Goal: Information Seeking & Learning: Learn about a topic

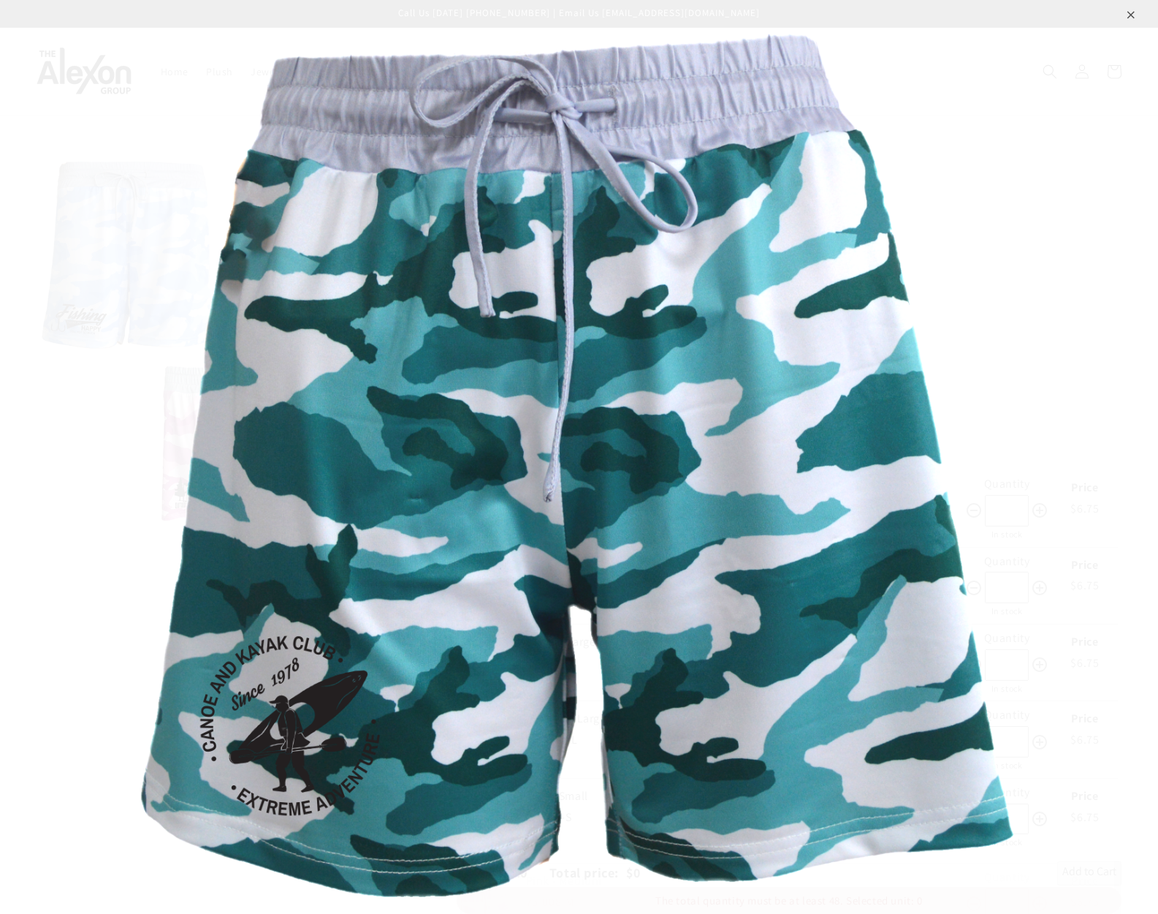
click at [876, 213] on img at bounding box center [579, 457] width 919 height 914
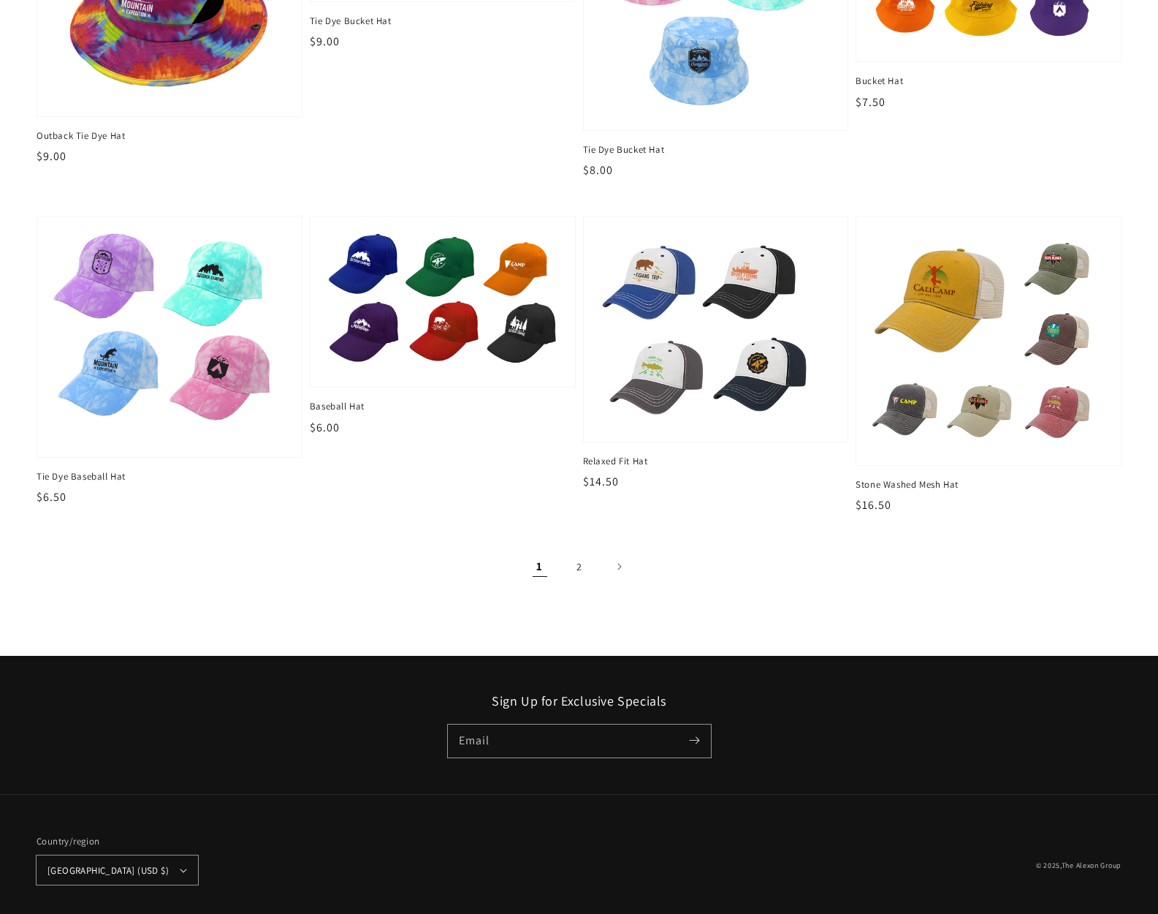
scroll to position [1729, 0]
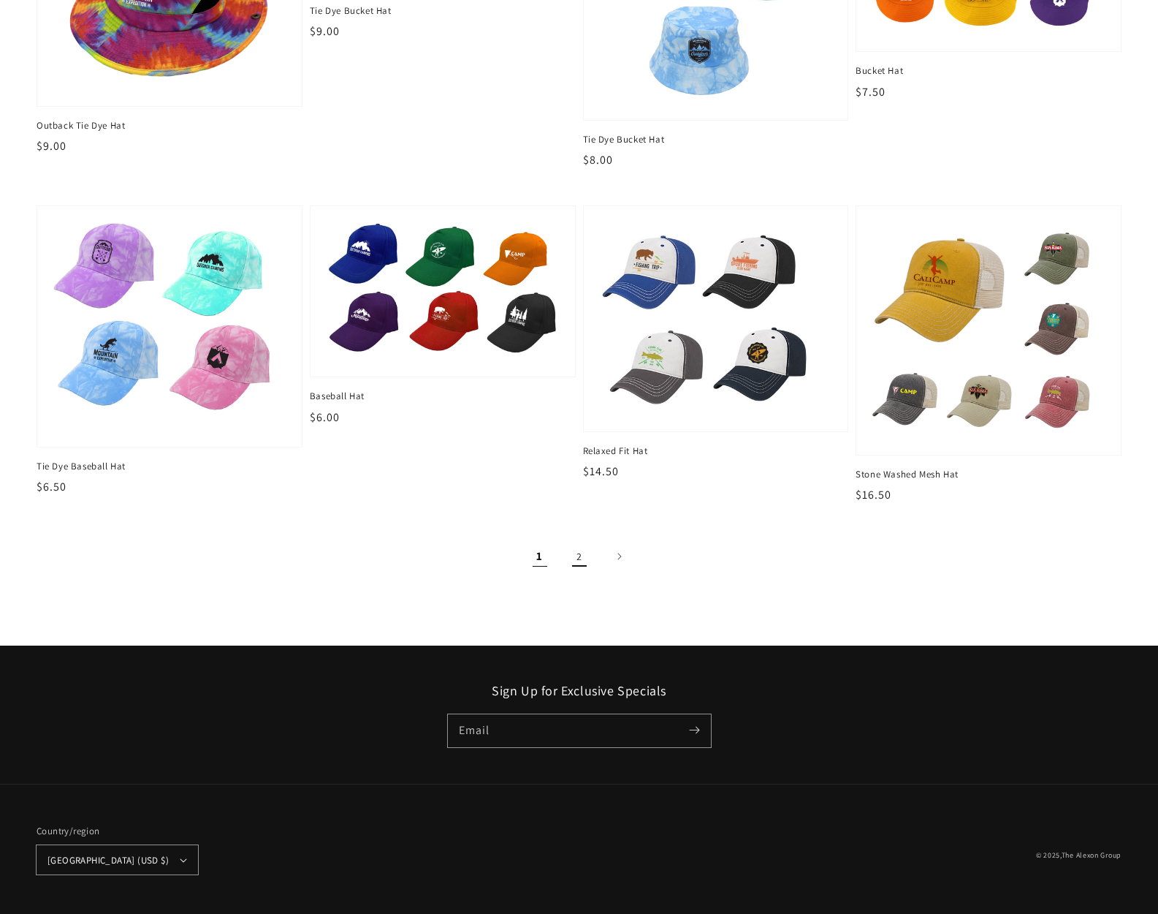
click at [572, 551] on link "2" at bounding box center [579, 556] width 32 height 32
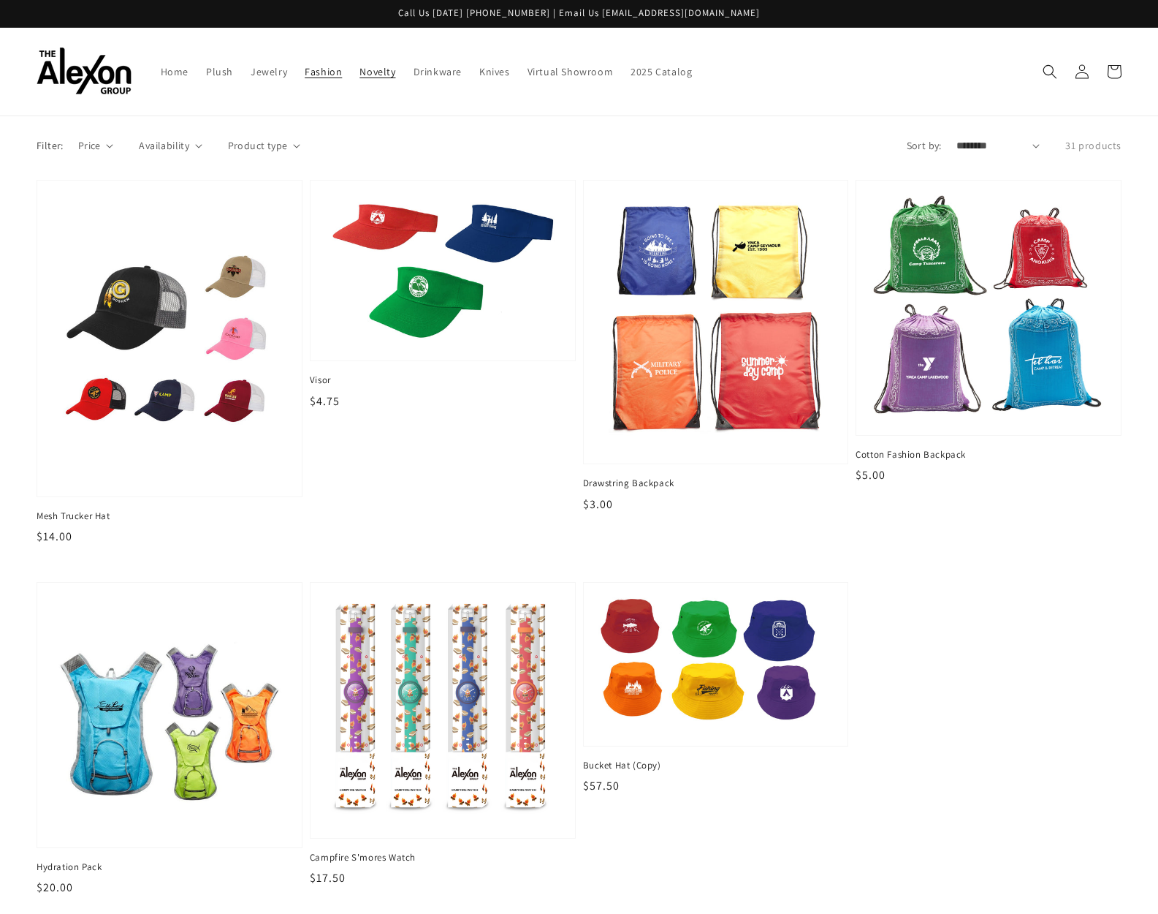
click at [381, 64] on link "Novelty" at bounding box center [377, 71] width 53 height 31
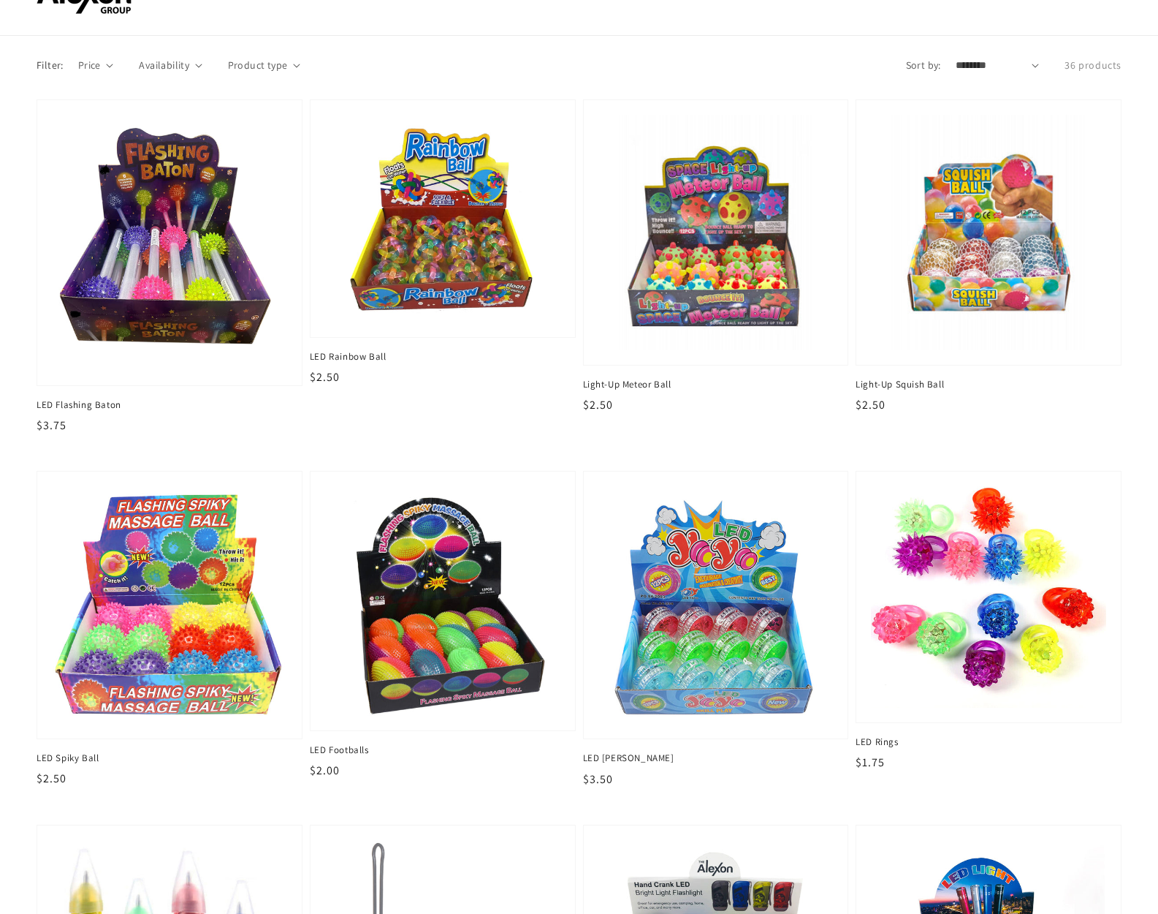
scroll to position [102, 0]
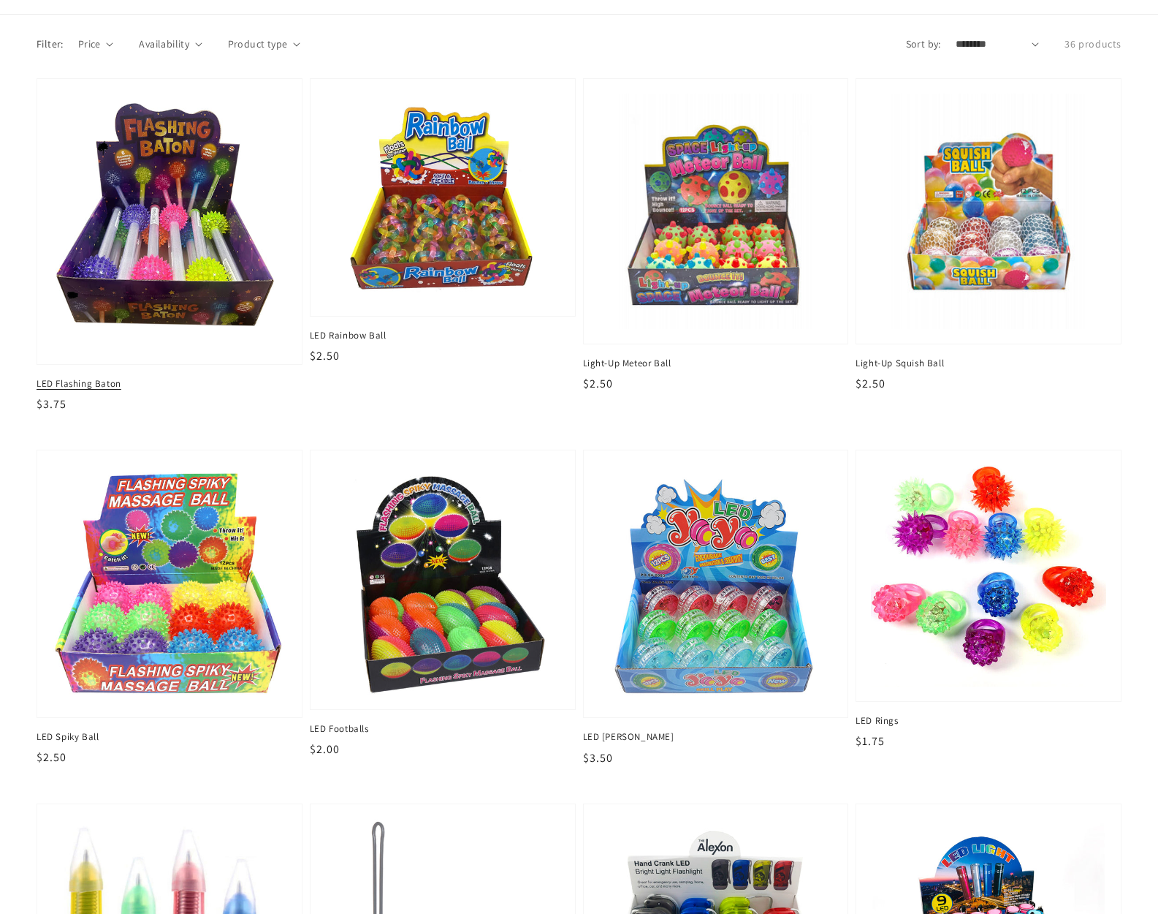
click at [183, 278] on img at bounding box center [169, 221] width 242 height 263
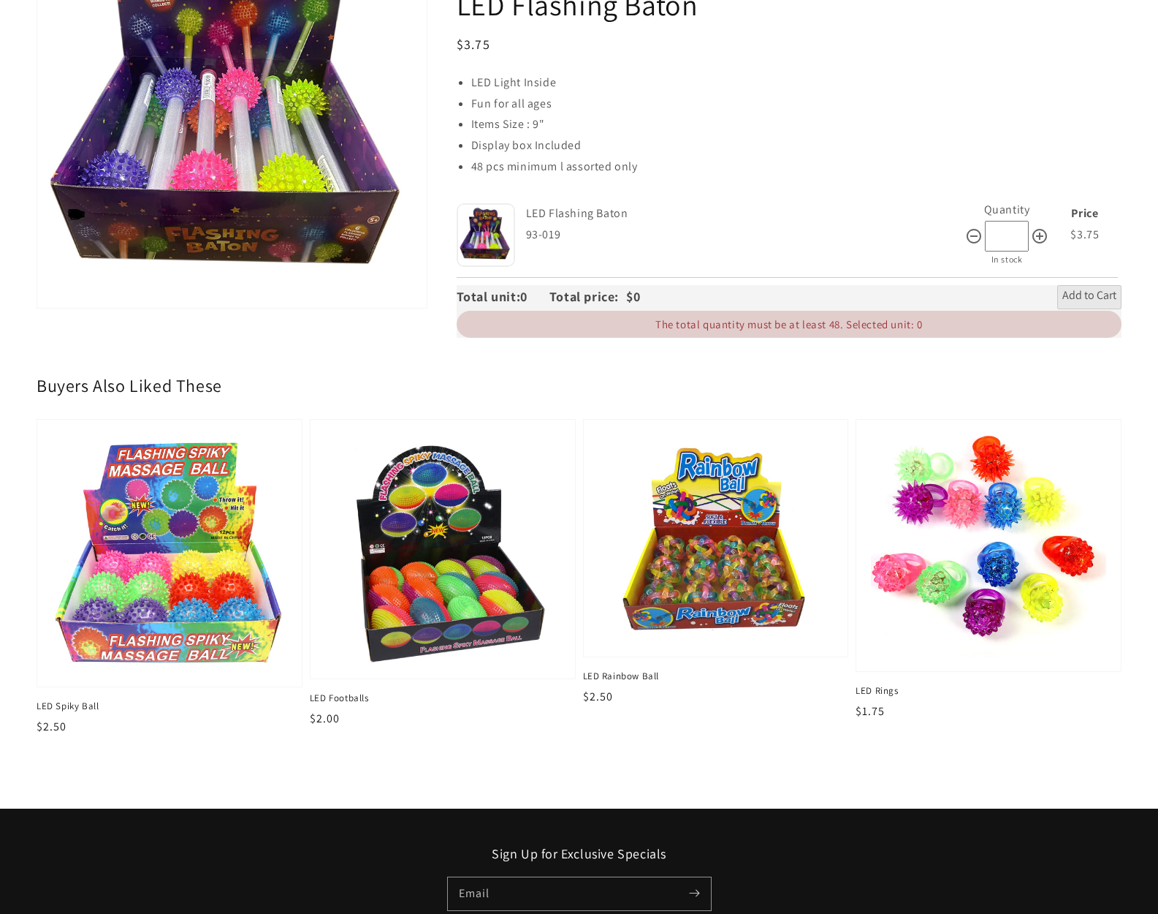
scroll to position [308, 0]
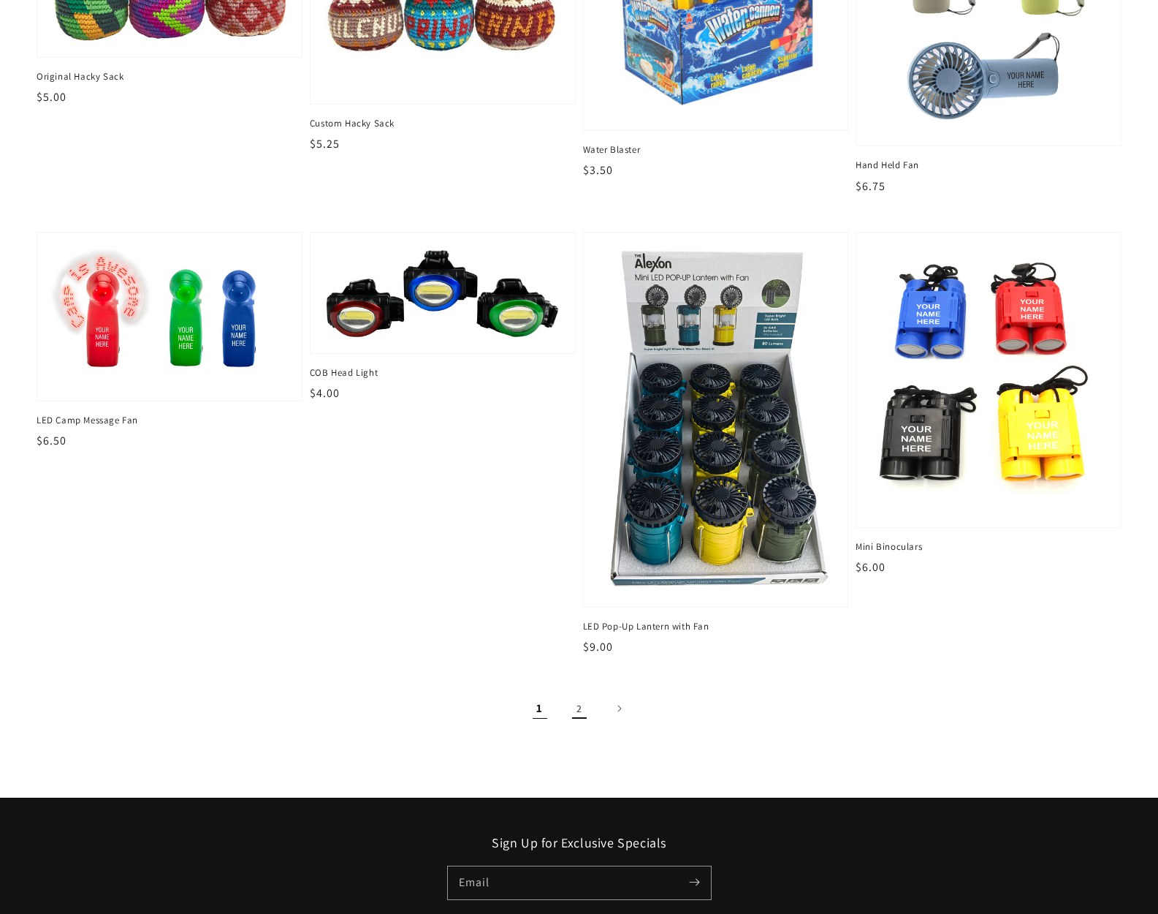
scroll to position [1874, 0]
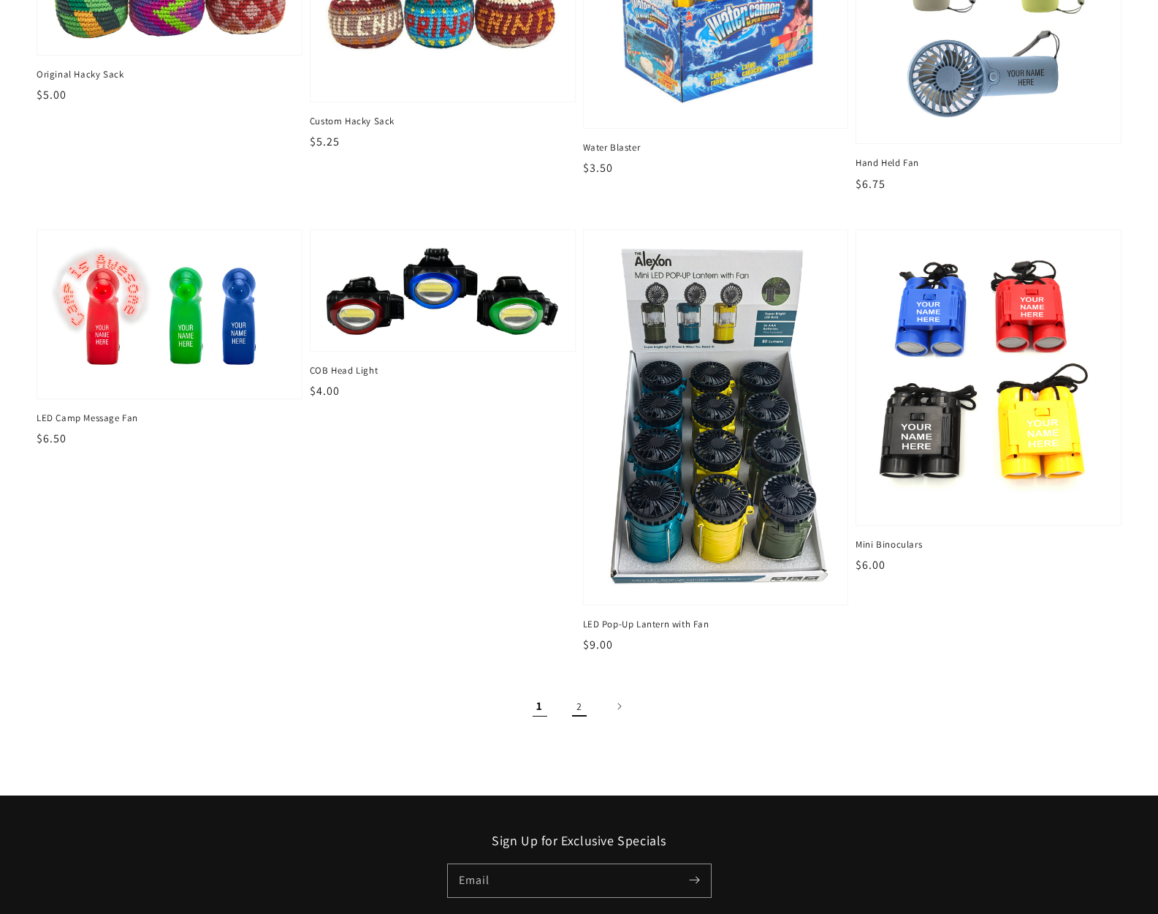
click at [579, 707] on link "2" at bounding box center [579, 706] width 32 height 32
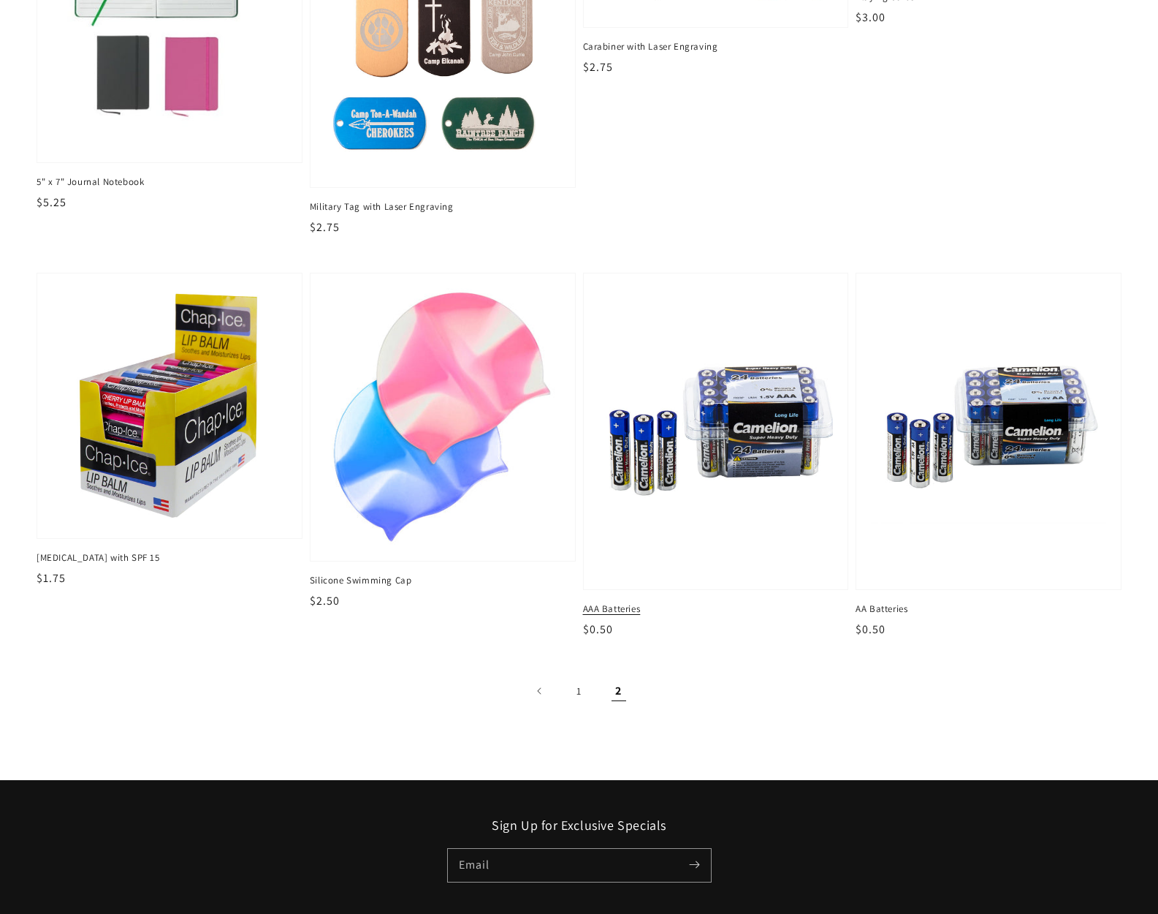
scroll to position [895, 0]
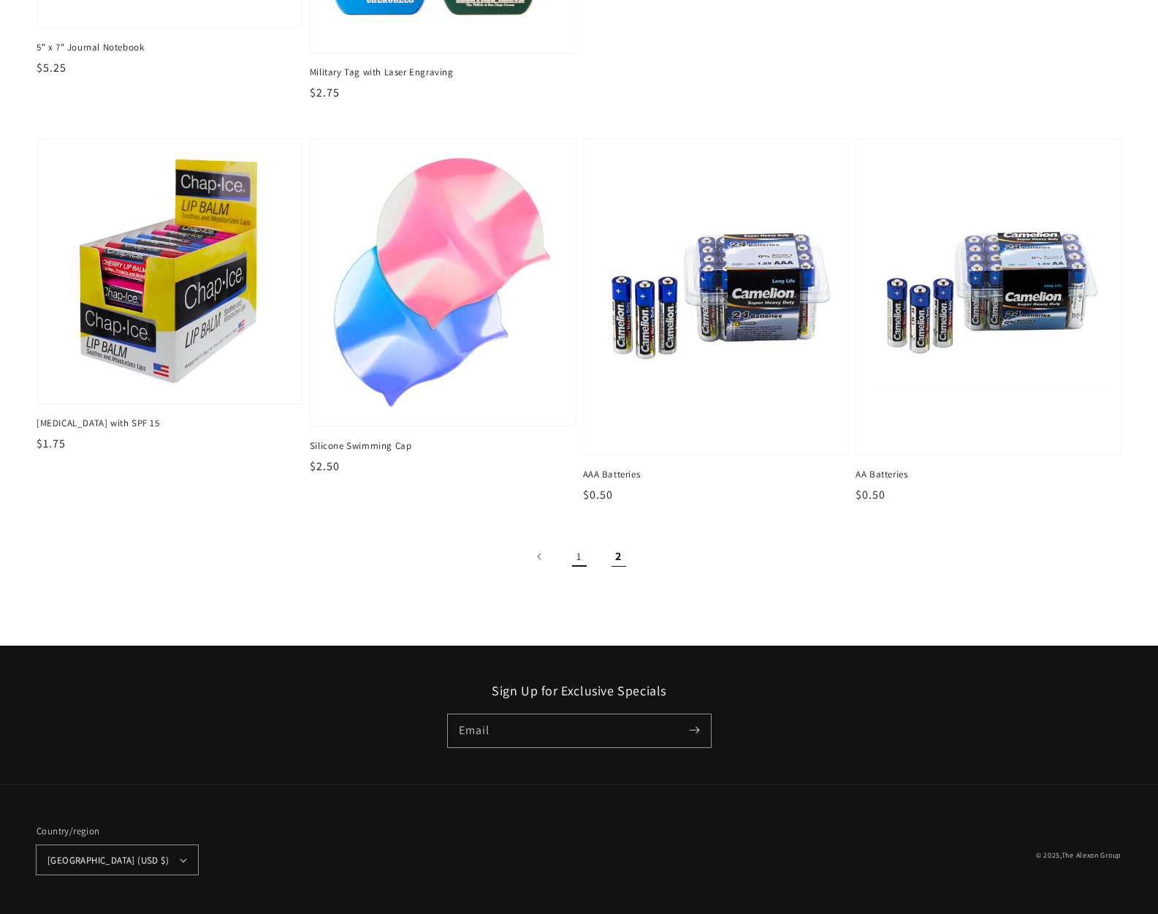
click at [577, 555] on link "1" at bounding box center [579, 556] width 32 height 32
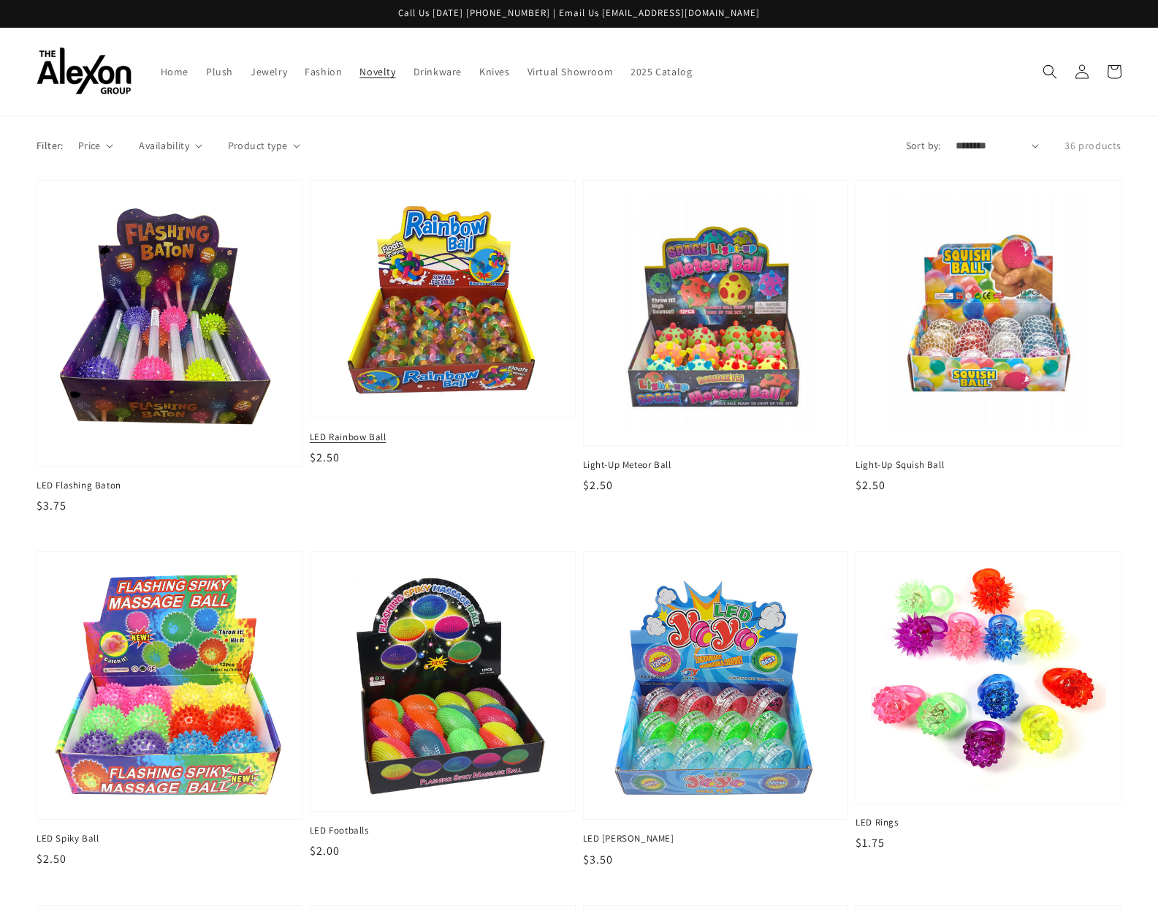
click at [489, 373] on img at bounding box center [443, 298] width 242 height 213
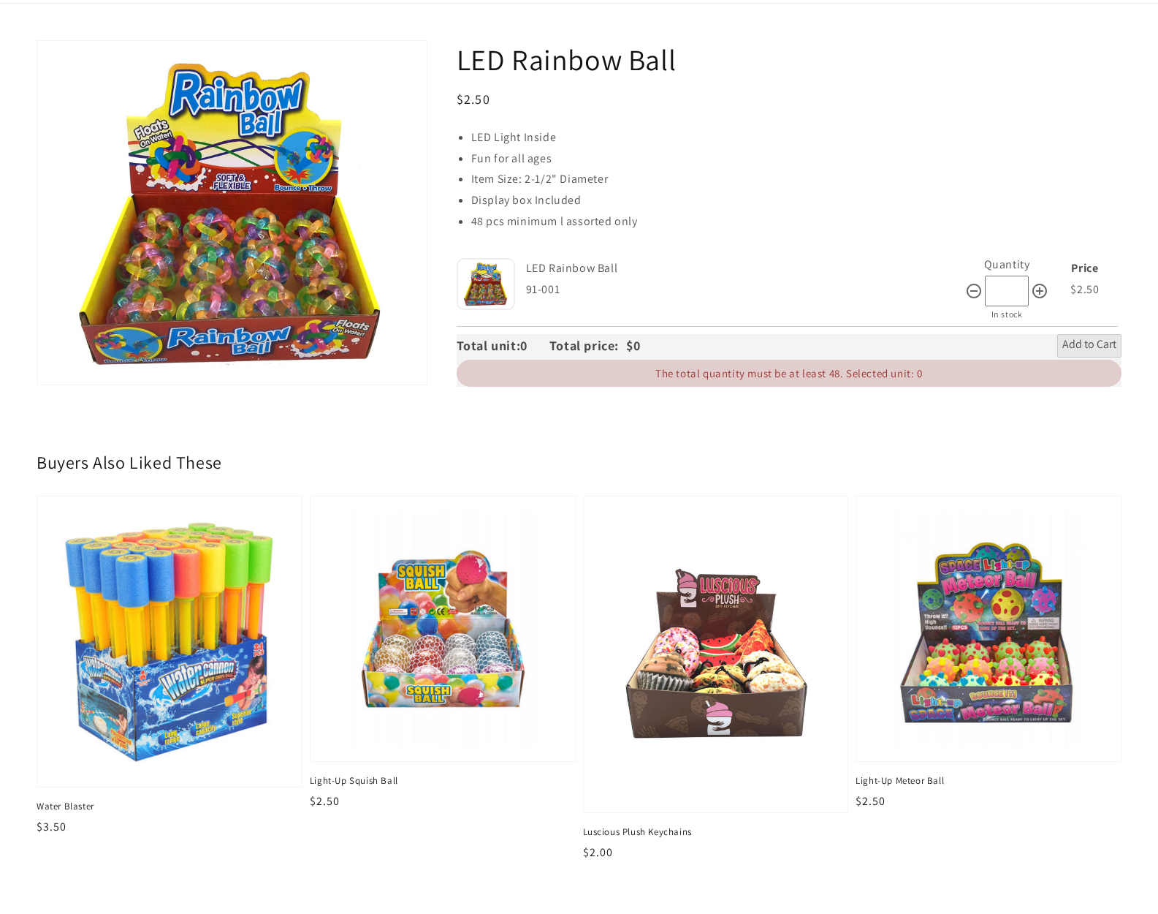
scroll to position [115, 0]
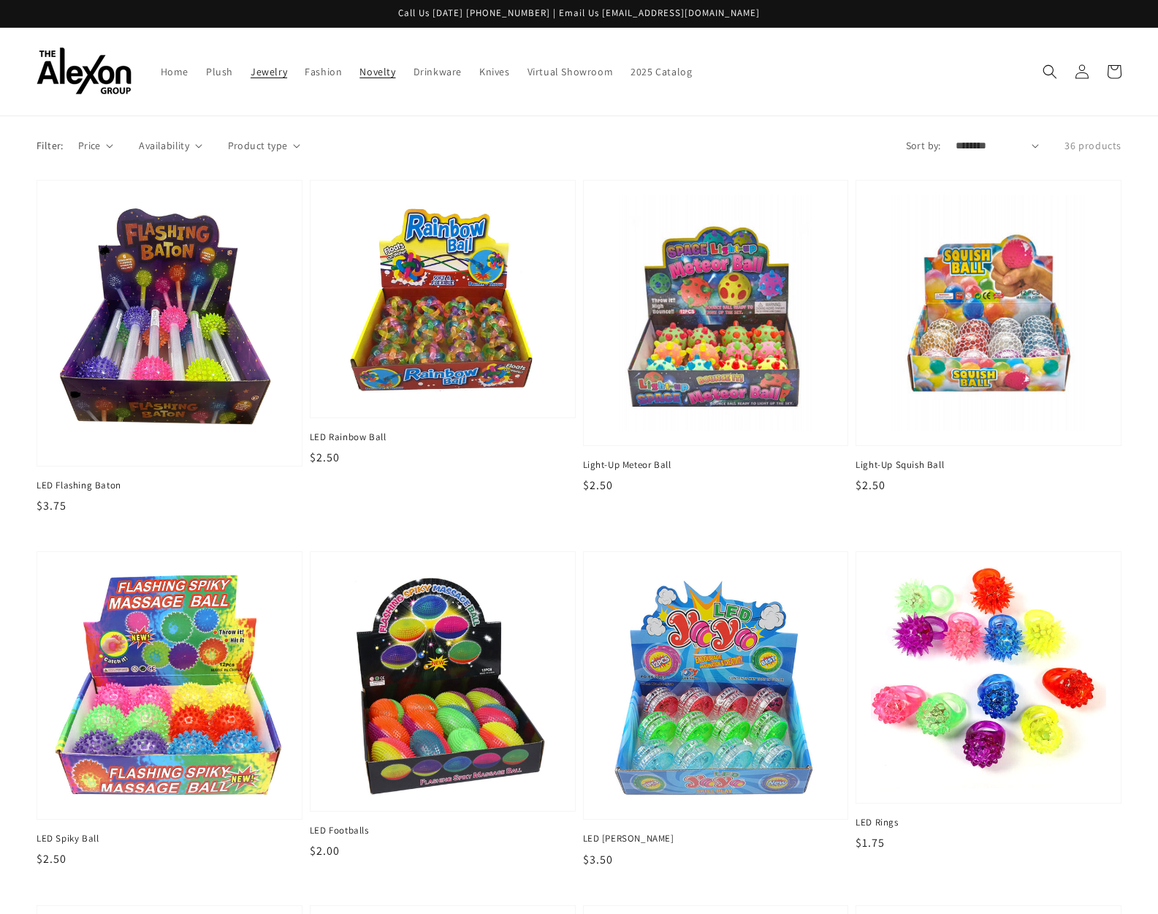
click at [278, 75] on span "Jewelry" at bounding box center [269, 71] width 37 height 13
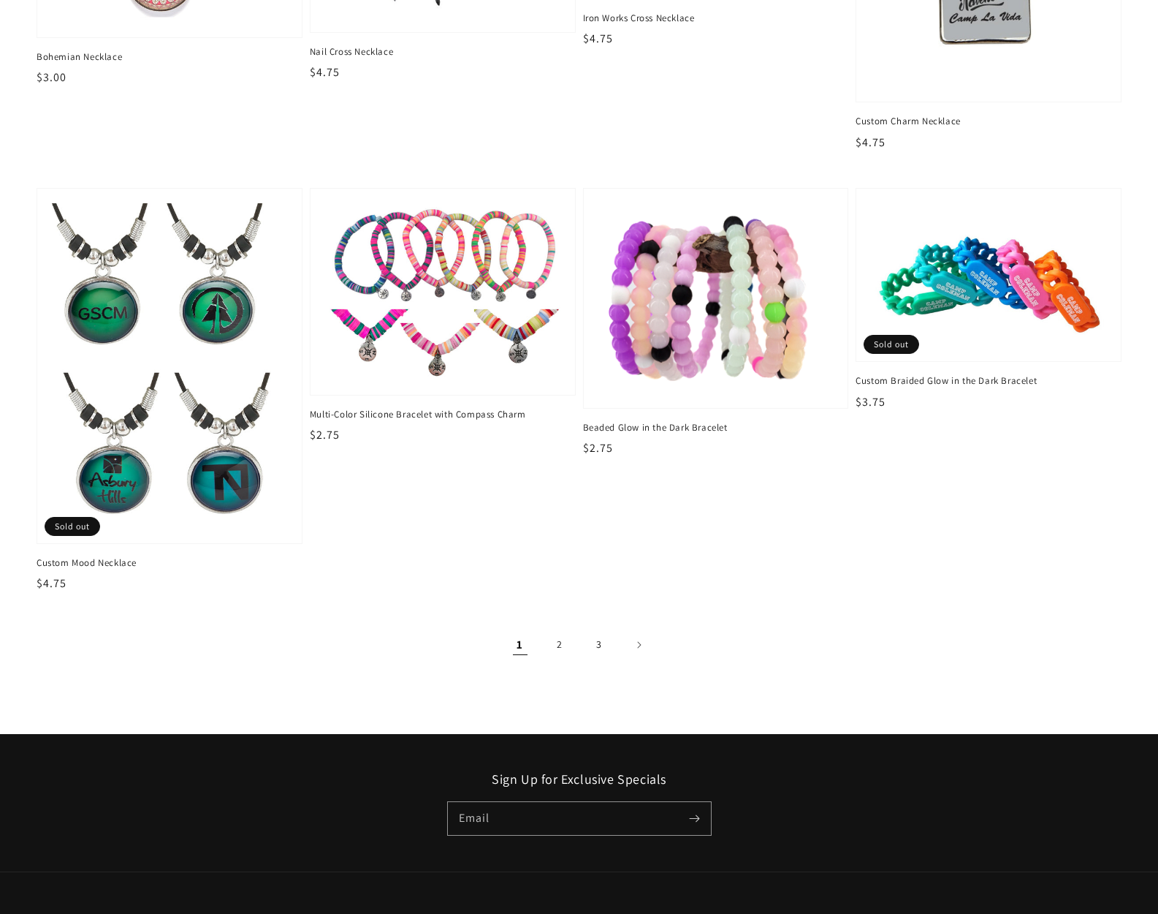
scroll to position [2241, 0]
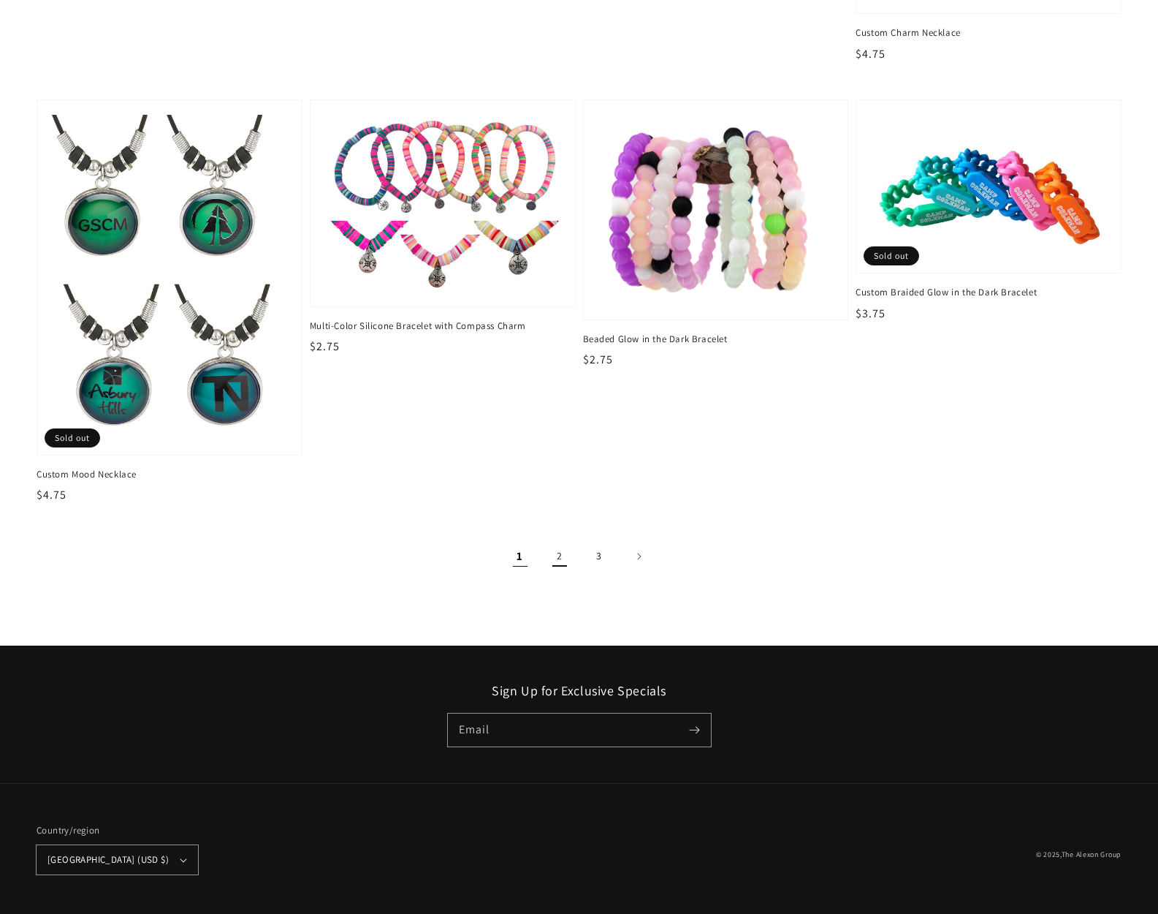
click at [563, 553] on link "2" at bounding box center [560, 556] width 32 height 32
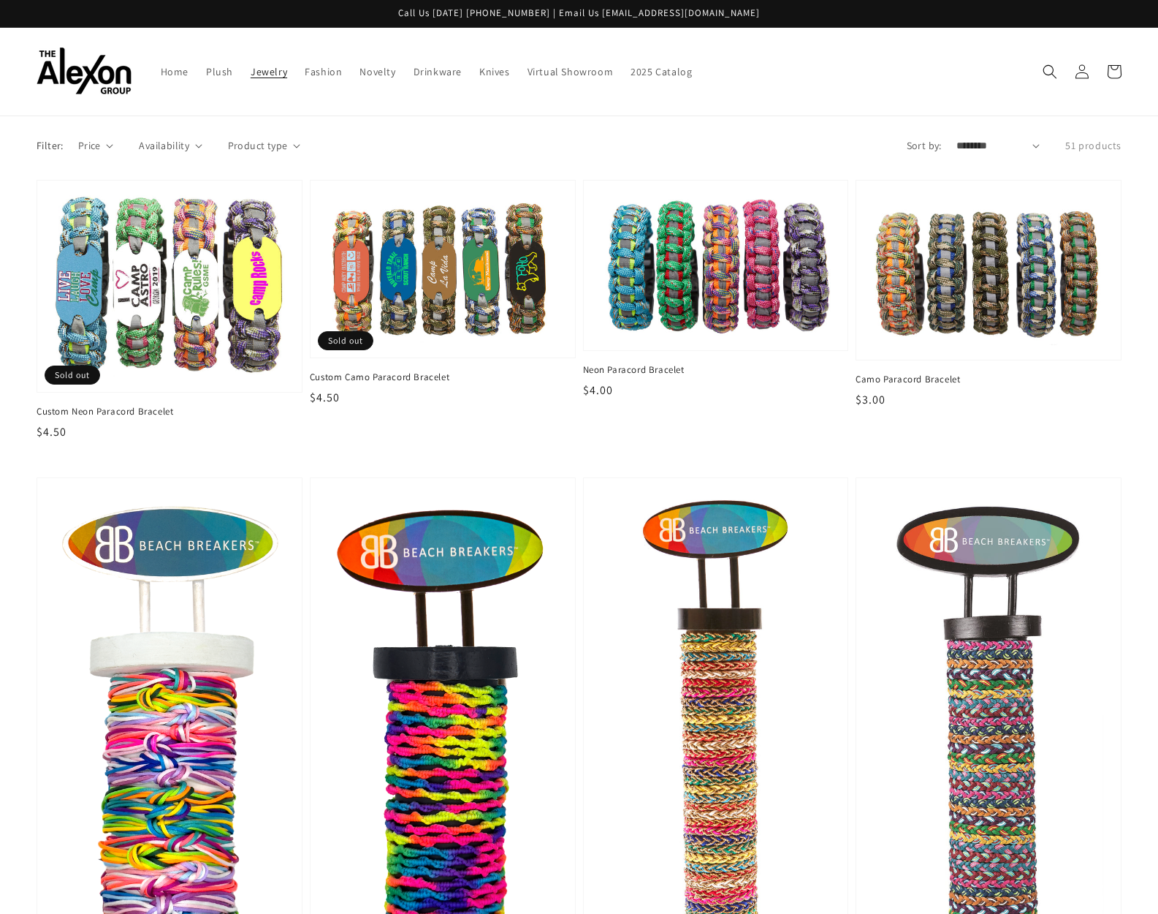
scroll to position [8, 0]
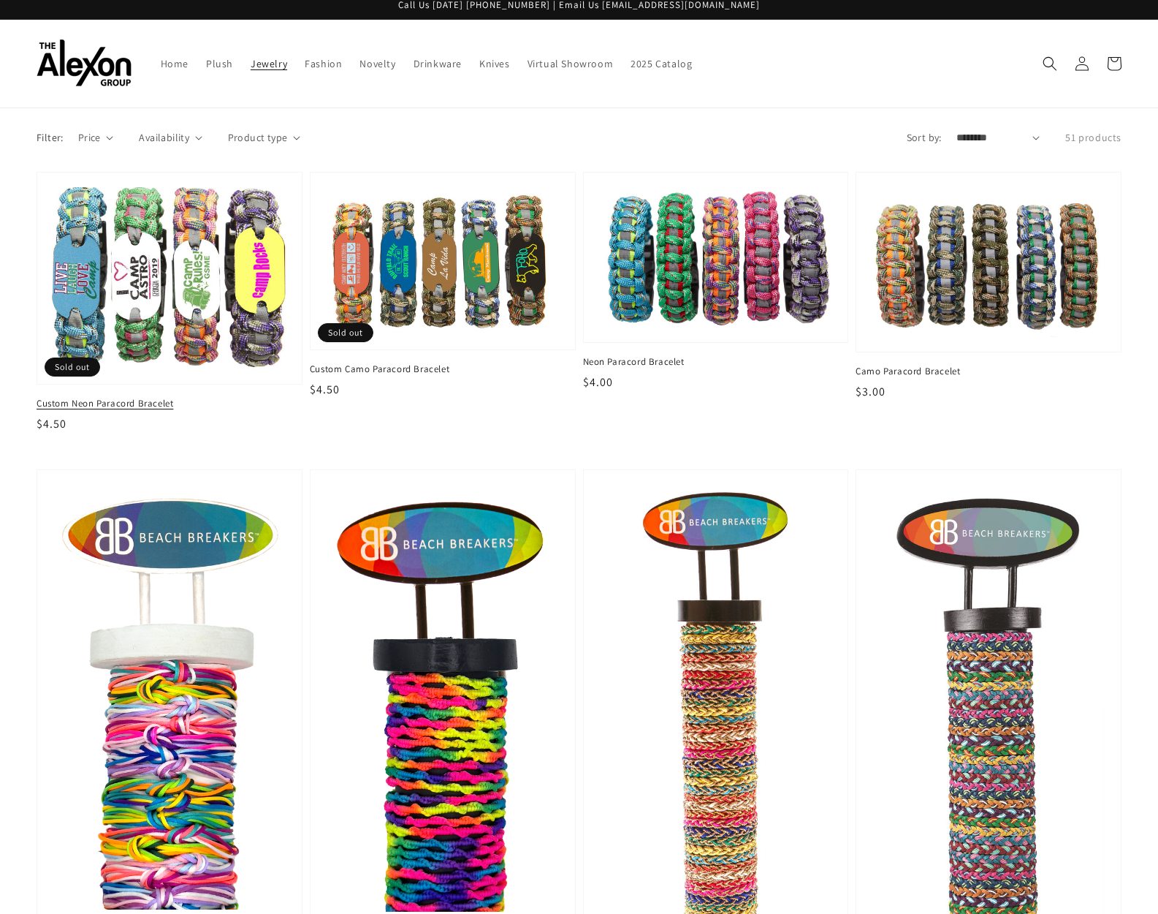
drag, startPoint x: 157, startPoint y: 308, endPoint x: 166, endPoint y: 308, distance: 8.8
click at [157, 308] on img at bounding box center [169, 278] width 242 height 188
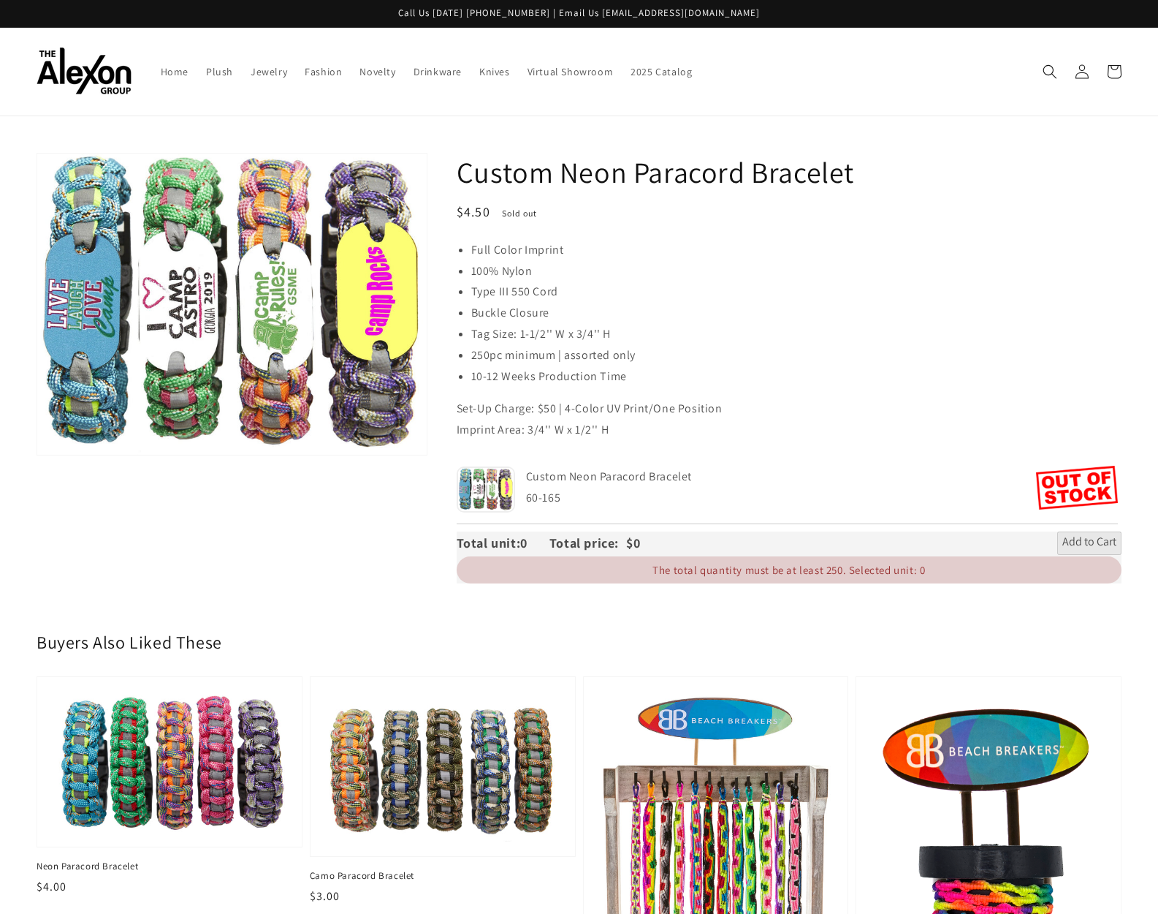
click at [201, 340] on button "Open media 1 in gallery view" at bounding box center [232, 304] width 390 height 302
click at [227, 70] on span "Plush" at bounding box center [219, 71] width 27 height 13
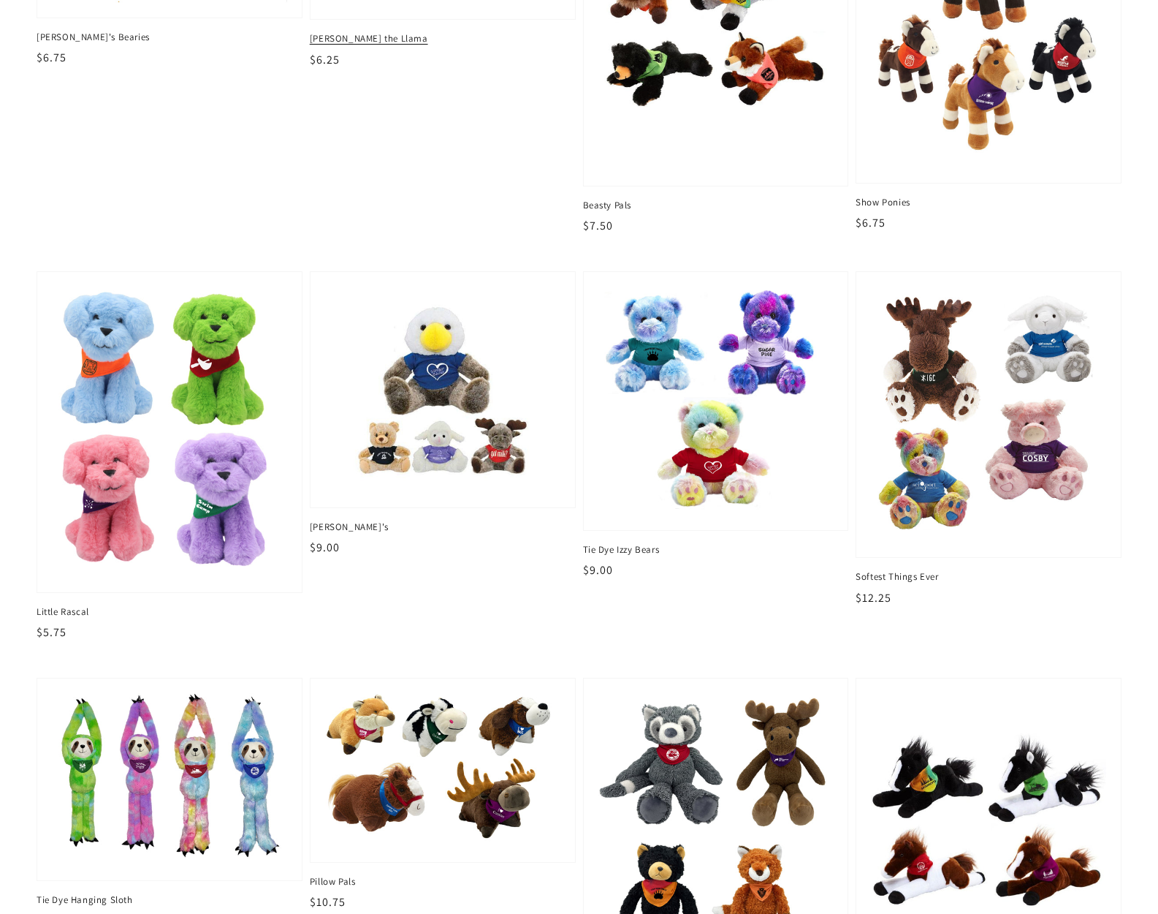
scroll to position [1204, 0]
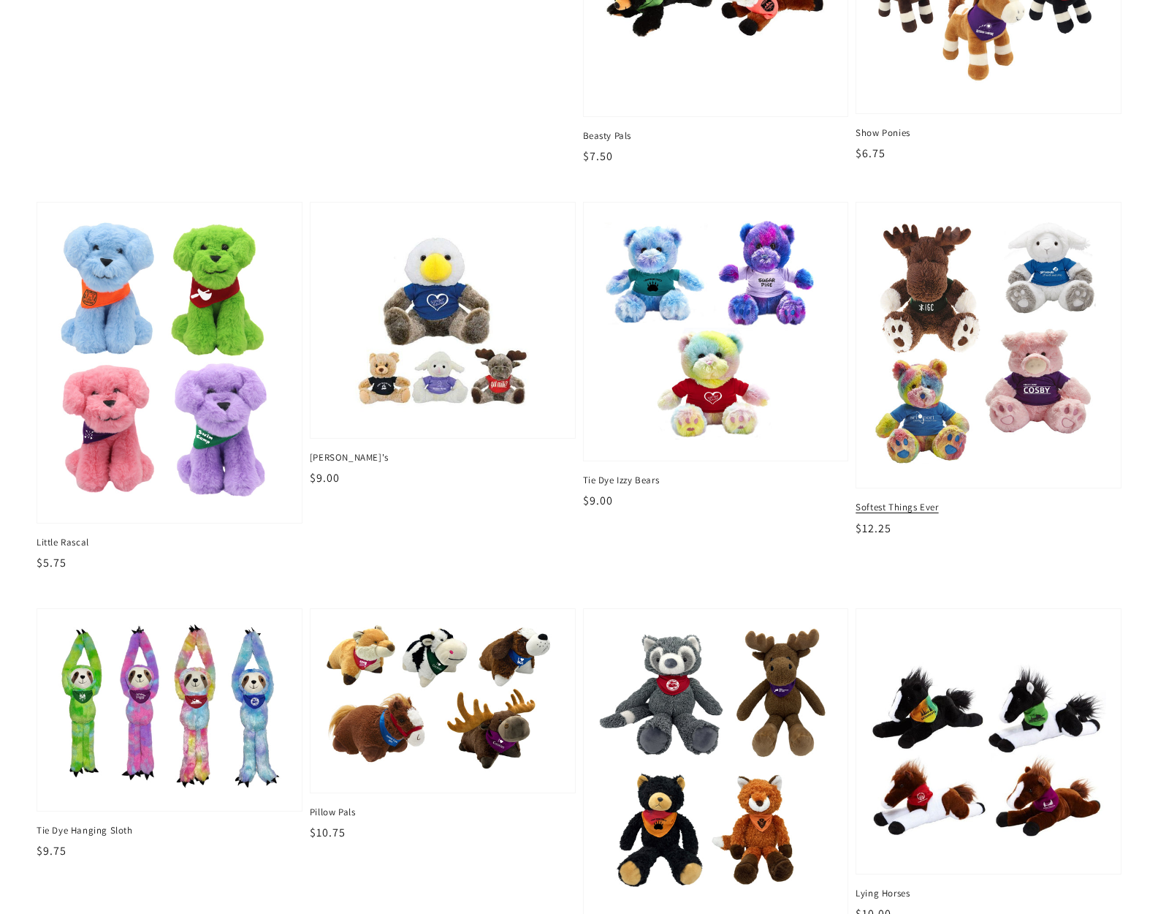
click at [955, 335] on img at bounding box center [989, 345] width 242 height 264
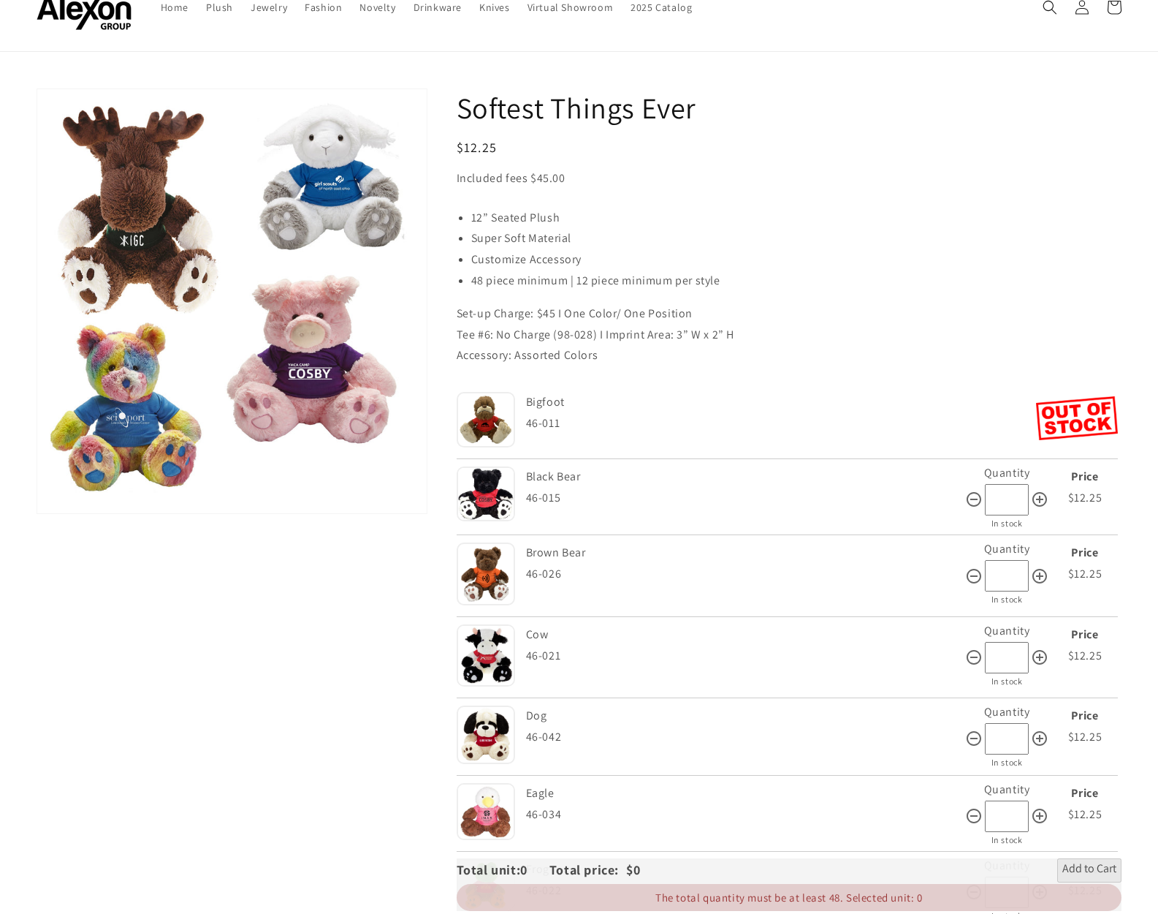
click at [715, 423] on div "46-011" at bounding box center [781, 423] width 511 height 21
click at [488, 421] on img at bounding box center [486, 420] width 58 height 56
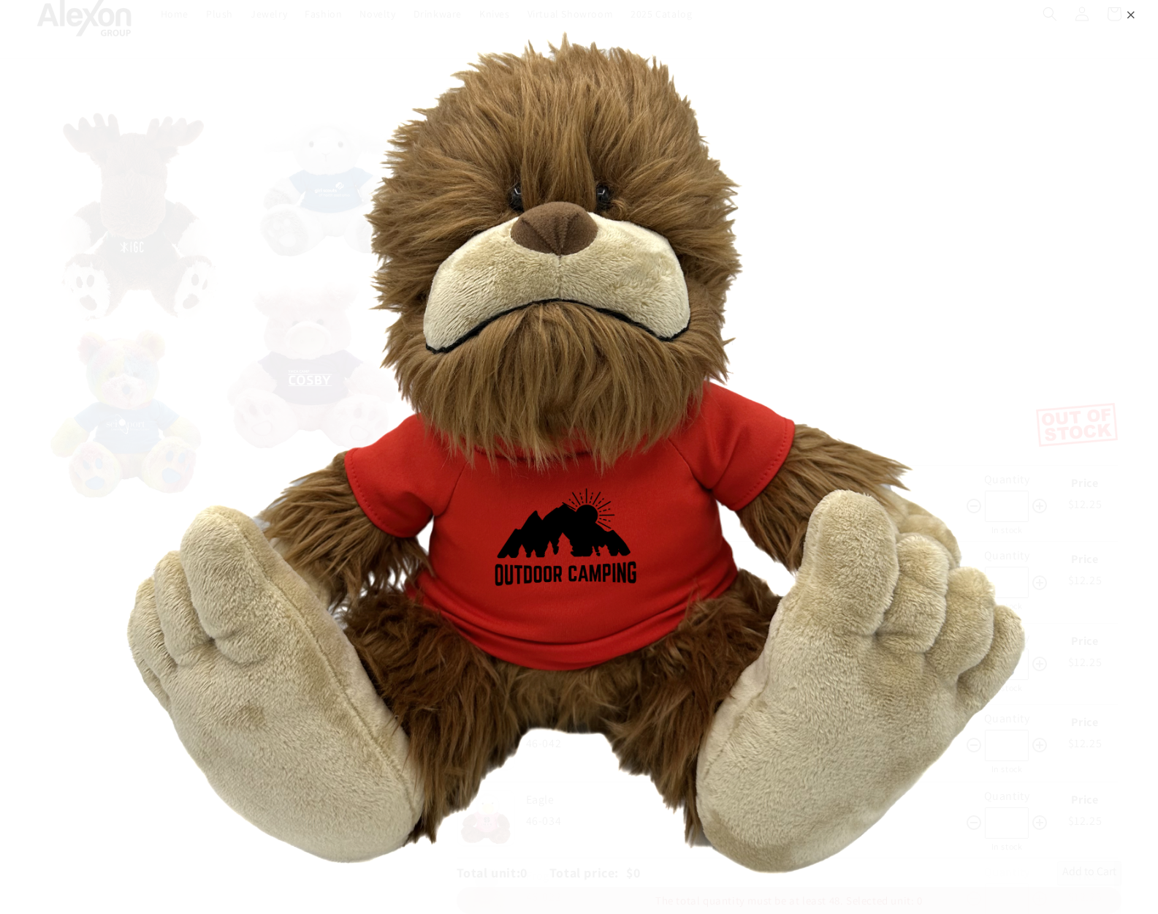
scroll to position [54, 0]
click at [816, 216] on img at bounding box center [578, 457] width 963 height 914
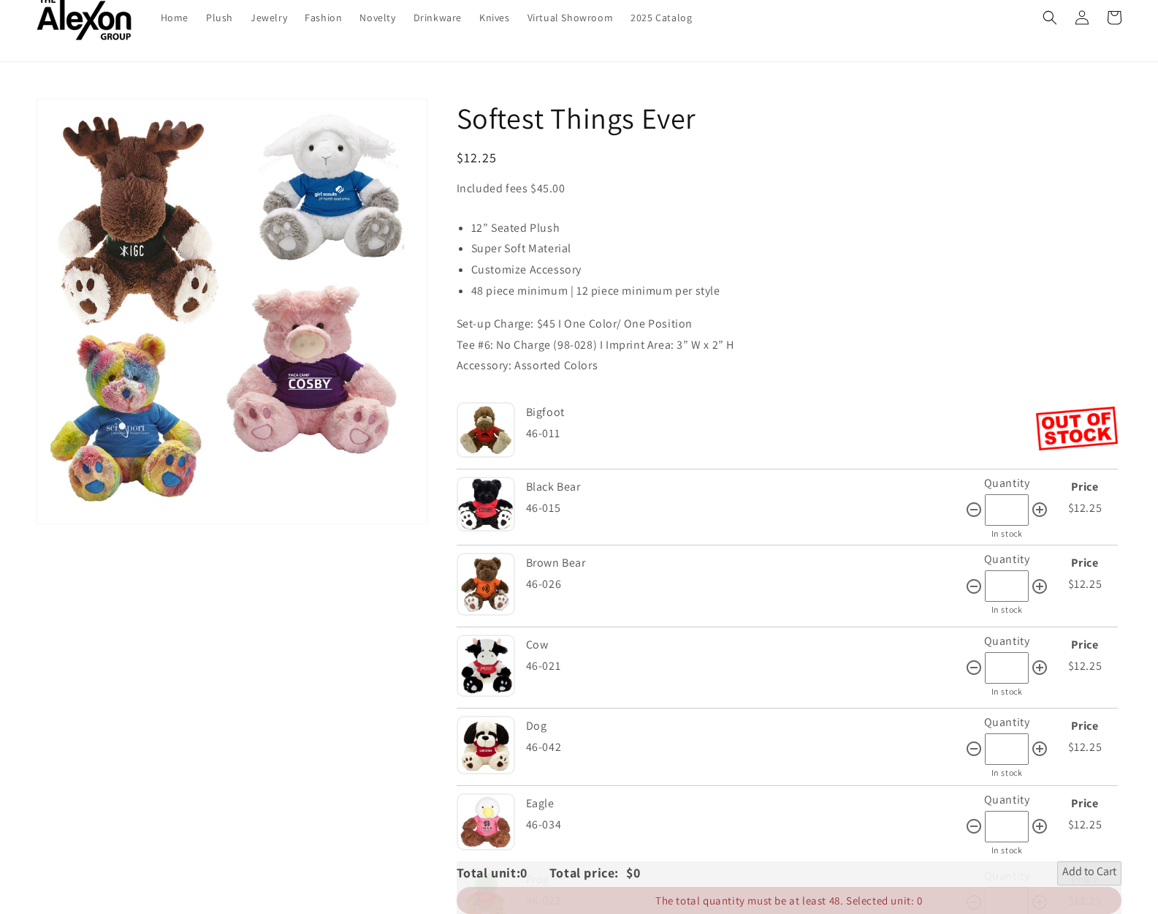
click at [489, 409] on img at bounding box center [486, 430] width 58 height 56
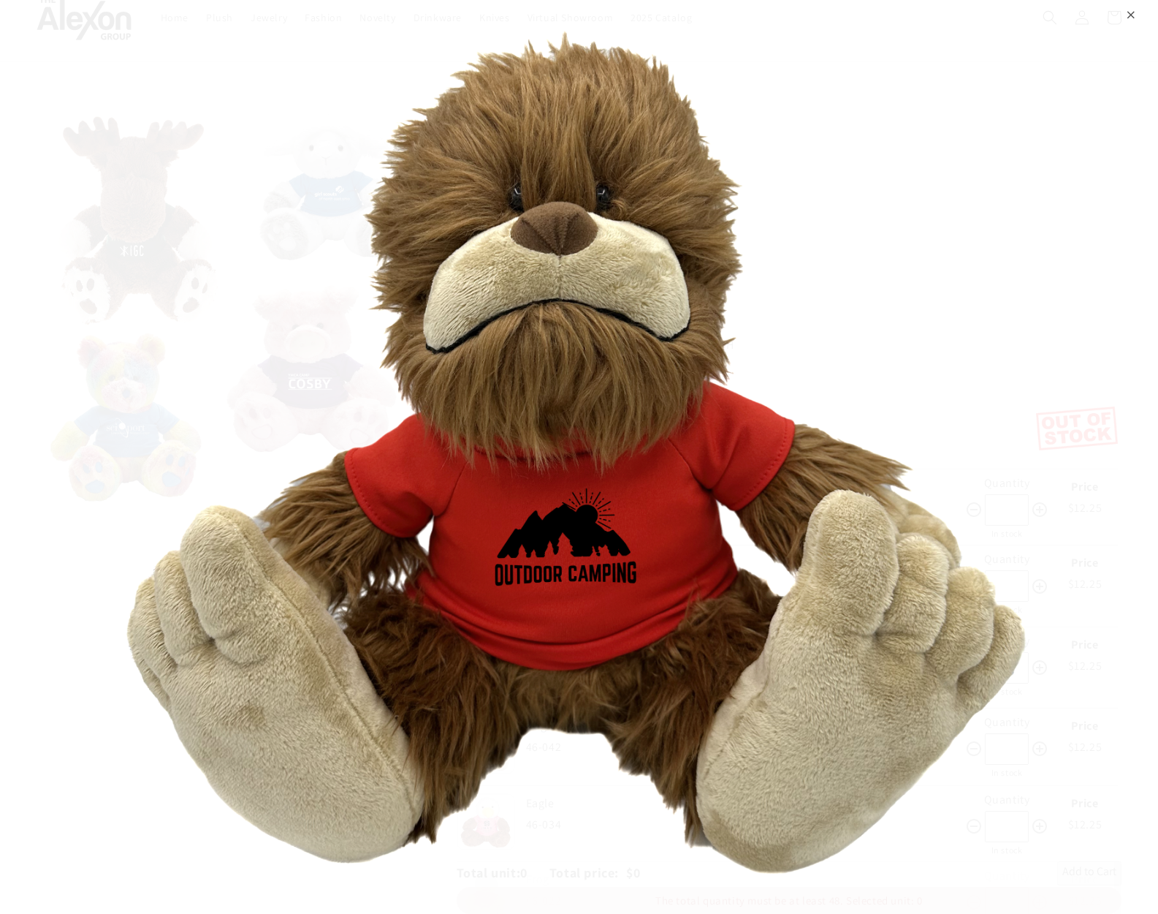
click at [1091, 330] on div "⨉" at bounding box center [579, 457] width 1158 height 914
